Goal: Information Seeking & Learning: Find specific fact

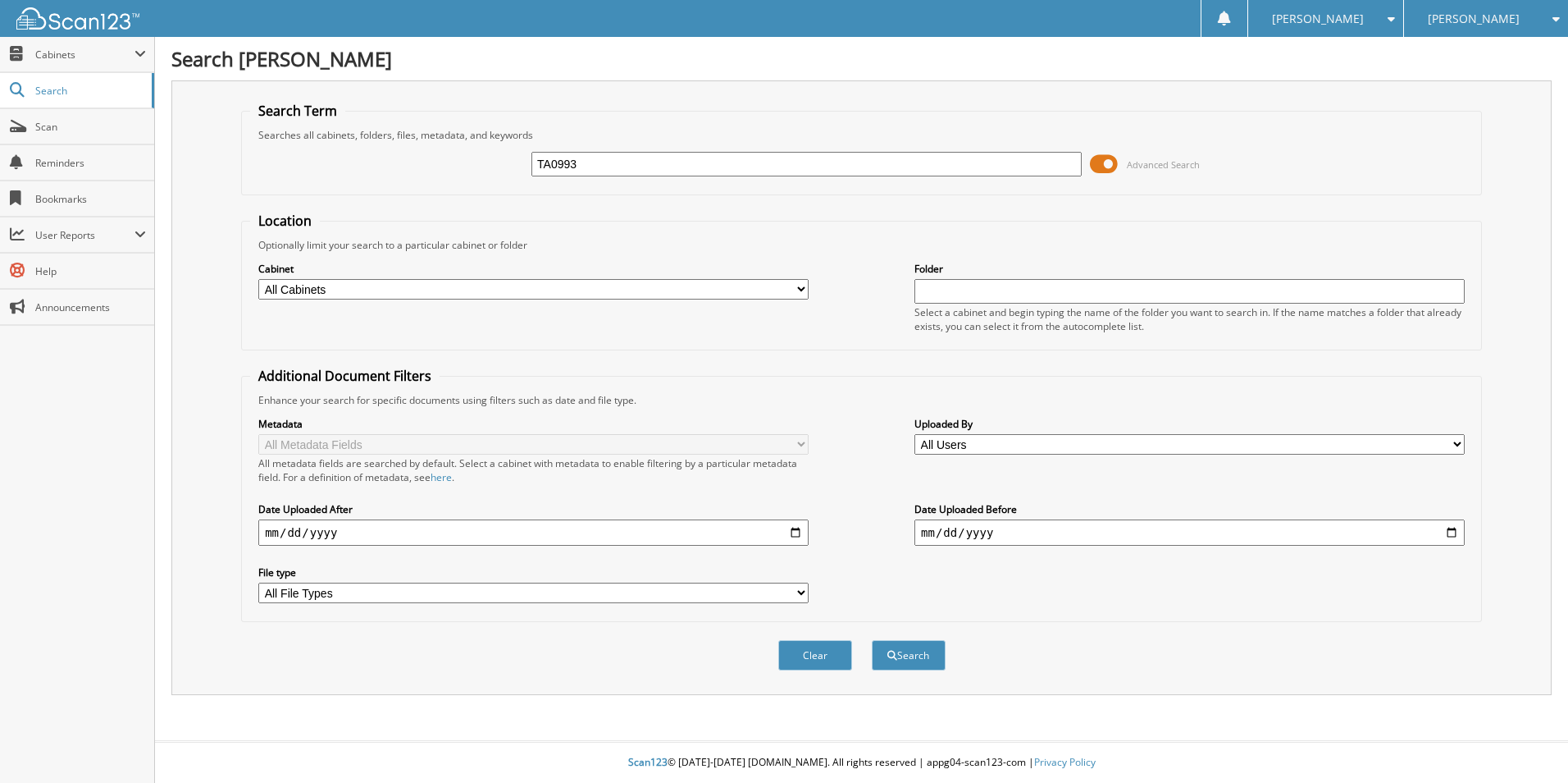
type input "TA0993"
click at [872, 640] on button "Search" at bounding box center [908, 654] width 74 height 30
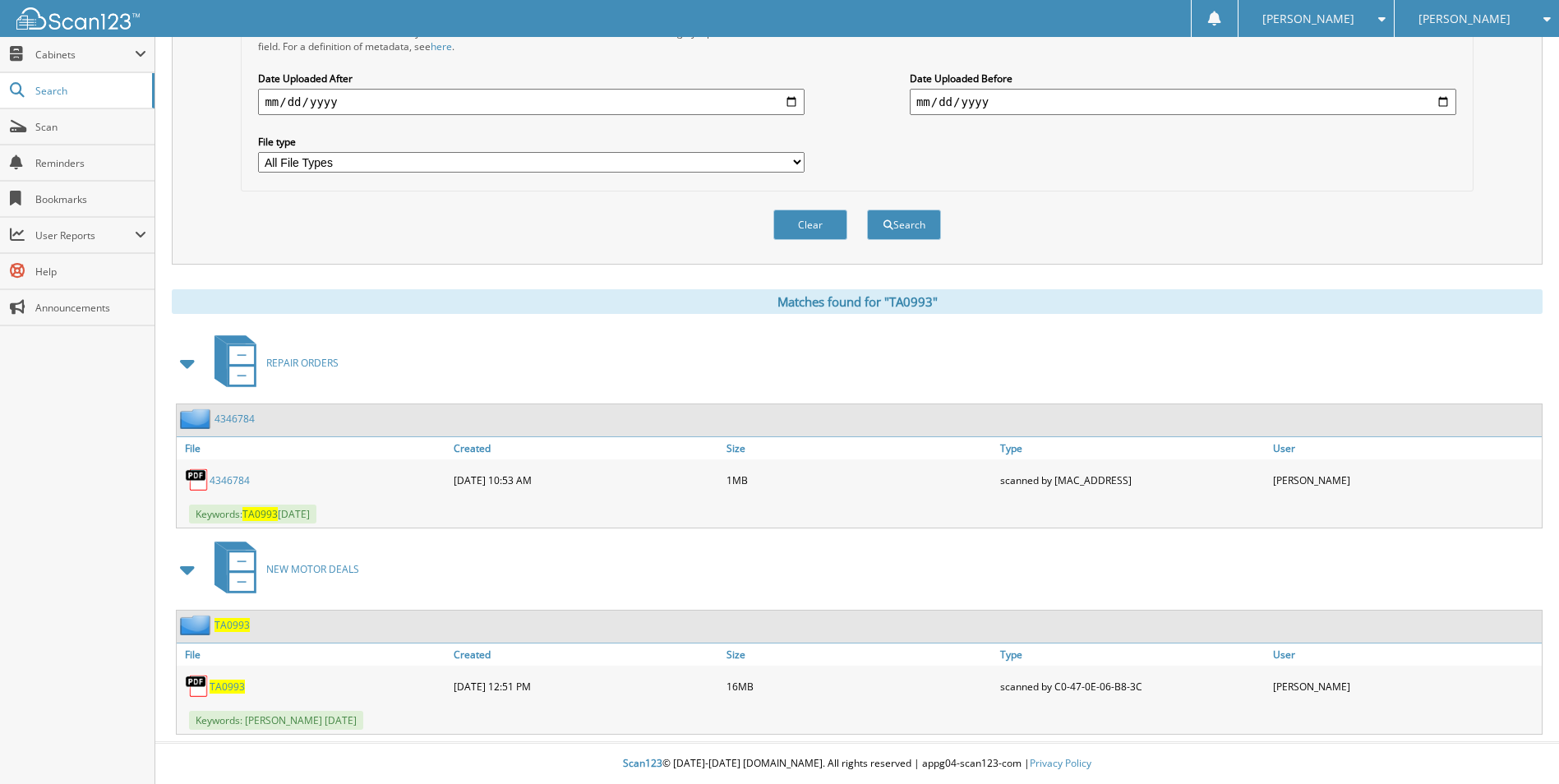
scroll to position [432, 0]
click at [226, 683] on span "TA0993" at bounding box center [227, 686] width 35 height 14
click at [226, 682] on span "TA0993" at bounding box center [227, 686] width 35 height 14
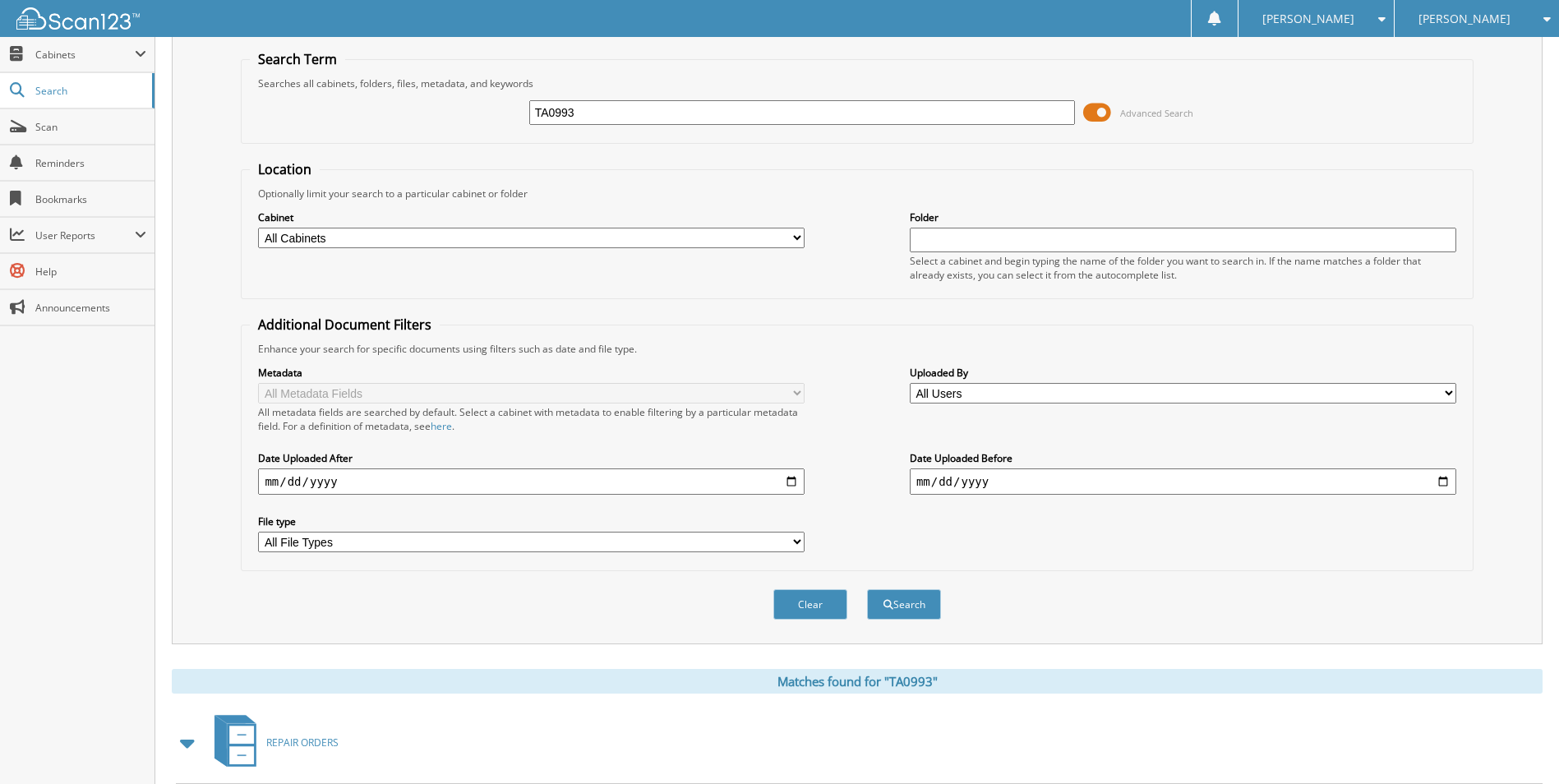
scroll to position [0, 0]
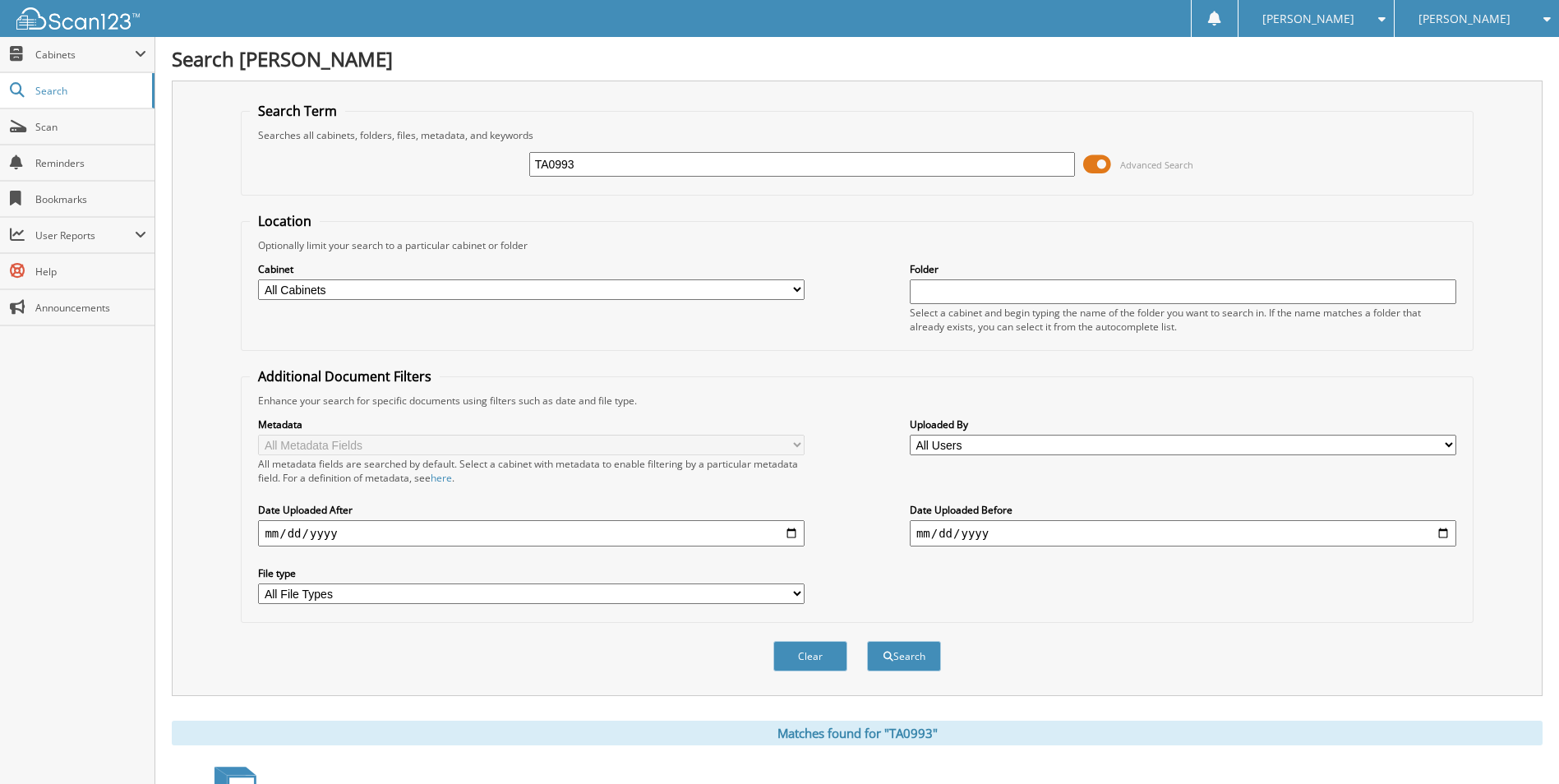
drag, startPoint x: 597, startPoint y: 165, endPoint x: 331, endPoint y: 148, distance: 266.5
click at [346, 148] on div "TA0993 Advanced Search" at bounding box center [857, 165] width 1214 height 45
type input "T0063"
click at [867, 641] on button "Search" at bounding box center [904, 655] width 74 height 30
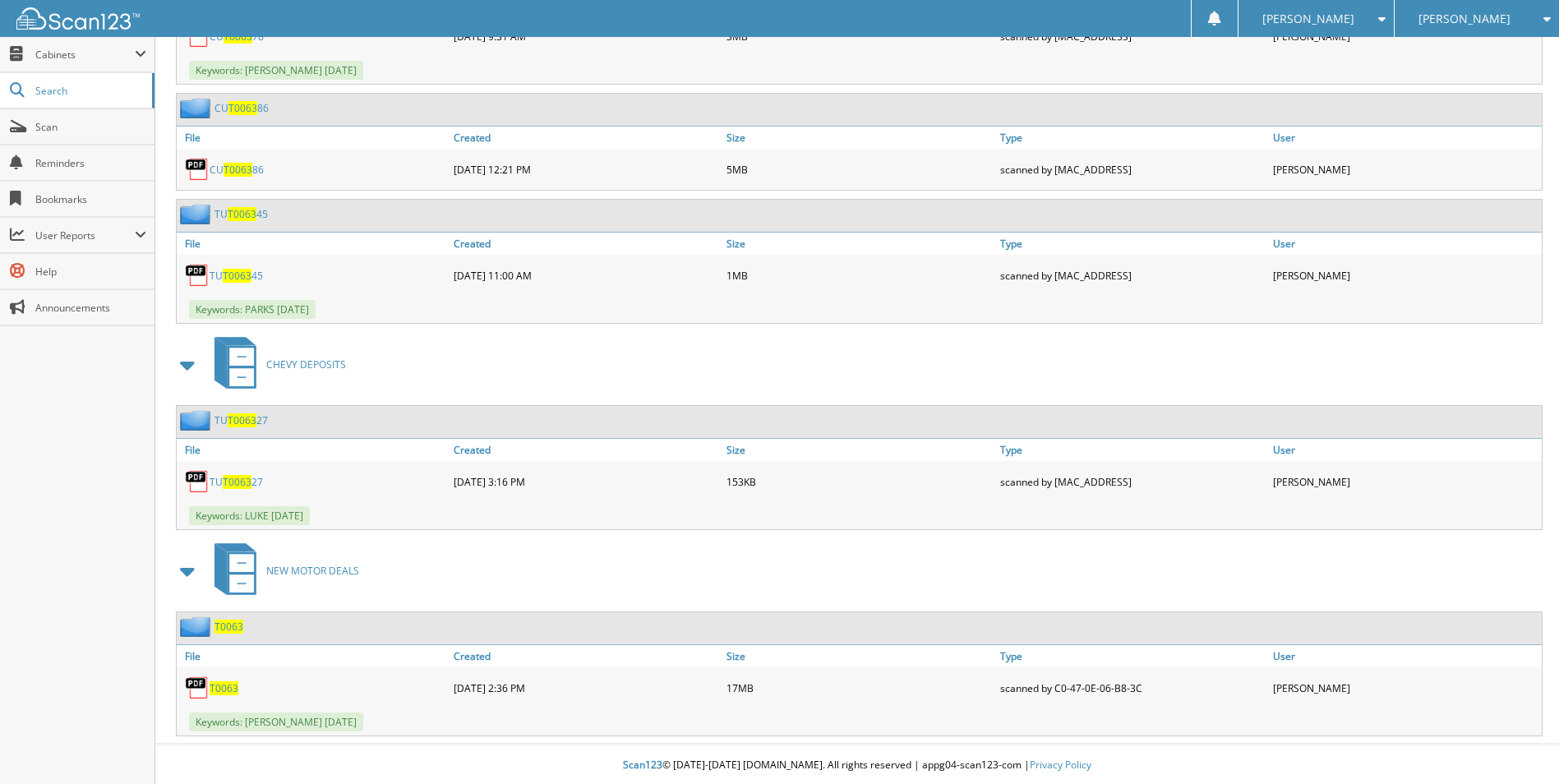
scroll to position [12248, 0]
click at [212, 691] on span "T0063" at bounding box center [224, 686] width 29 height 14
